Goal: Transaction & Acquisition: Subscribe to service/newsletter

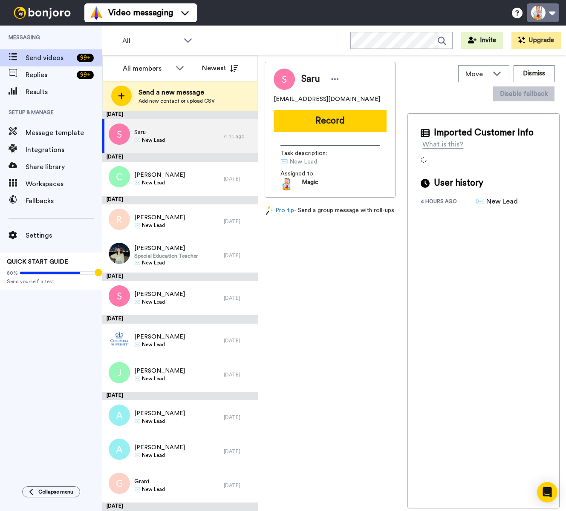
click at [553, 17] on button at bounding box center [543, 12] width 32 height 19
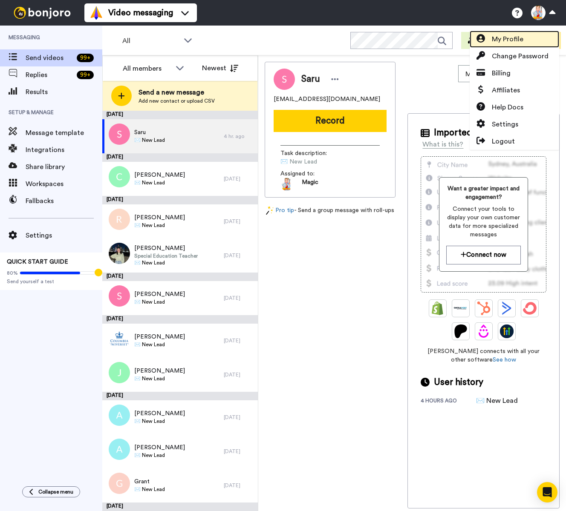
click at [524, 43] on link "My Profile" at bounding box center [514, 39] width 89 height 17
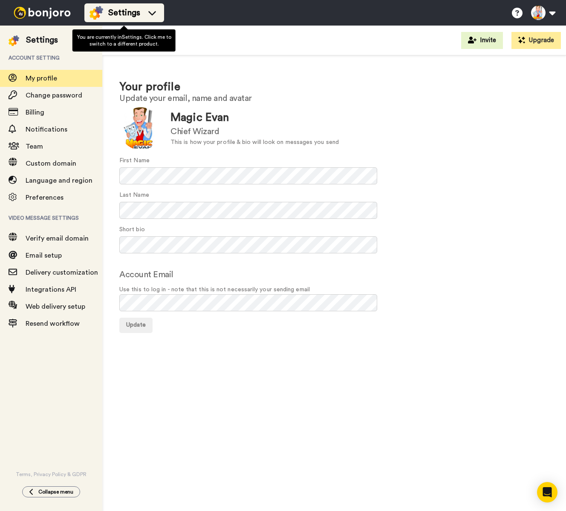
click at [149, 15] on icon at bounding box center [152, 13] width 14 height 9
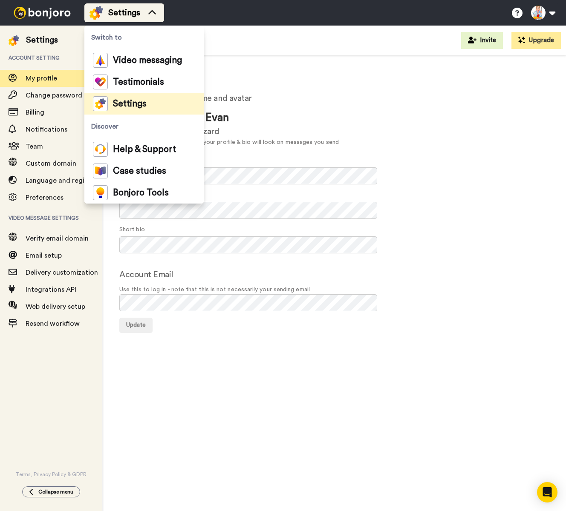
click at [152, 12] on icon at bounding box center [152, 12] width 8 height 4
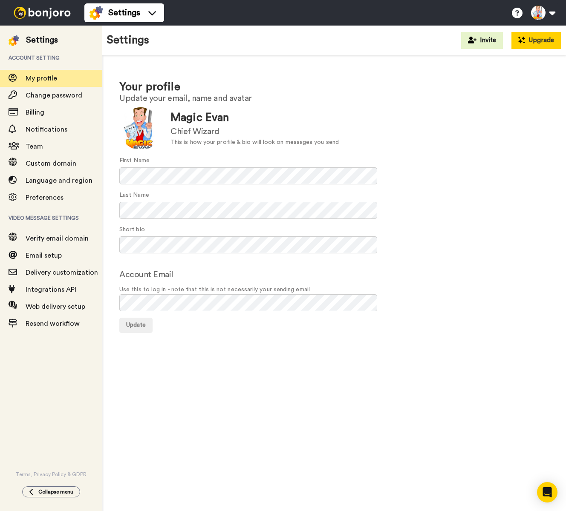
click at [540, 40] on button "Upgrade" at bounding box center [535, 40] width 49 height 17
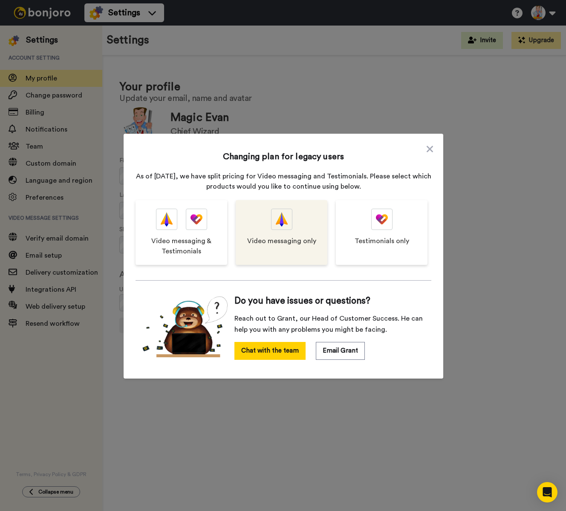
click at [257, 233] on div "Video messaging only" at bounding box center [282, 232] width 92 height 65
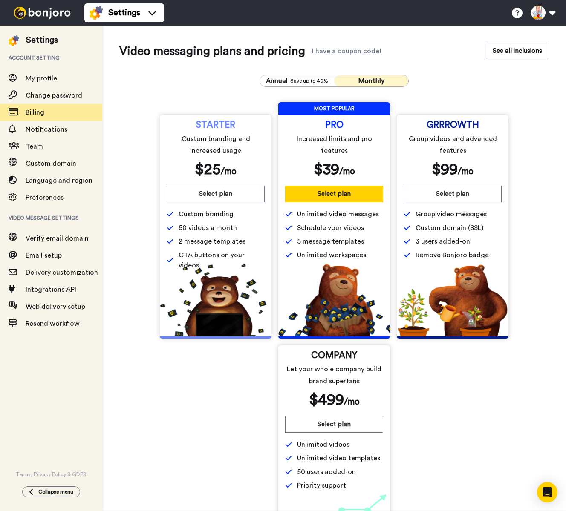
click at [183, 71] on div "Annual Save up to 40% Monthly STARTER Custom branding and increased usage $ 25 …" at bounding box center [333, 322] width 429 height 508
click at [46, 75] on span "My profile" at bounding box center [42, 78] width 32 height 7
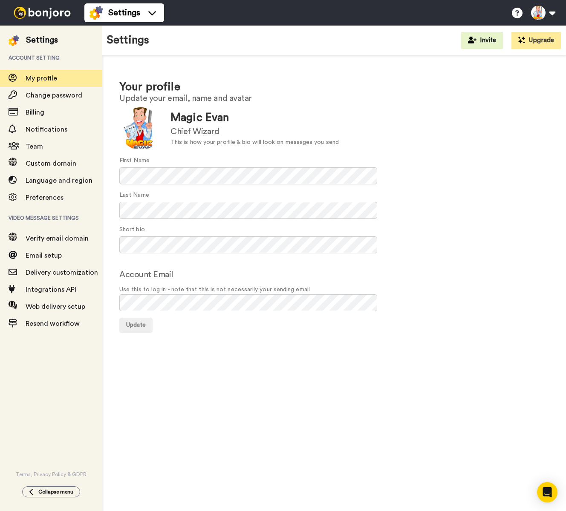
click at [12, 40] on img at bounding box center [14, 40] width 11 height 11
